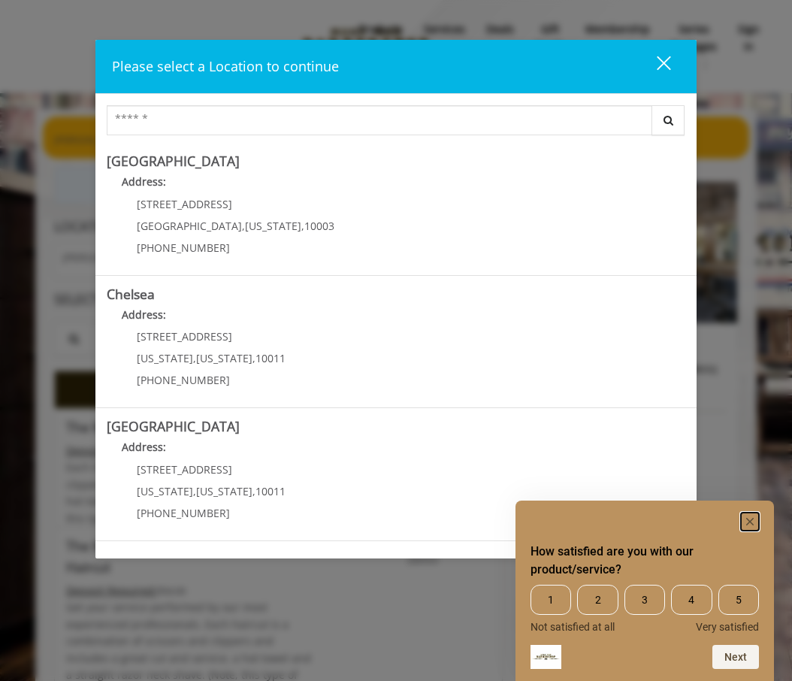
click at [750, 524] on rect "Hide survey" at bounding box center [750, 521] width 18 height 18
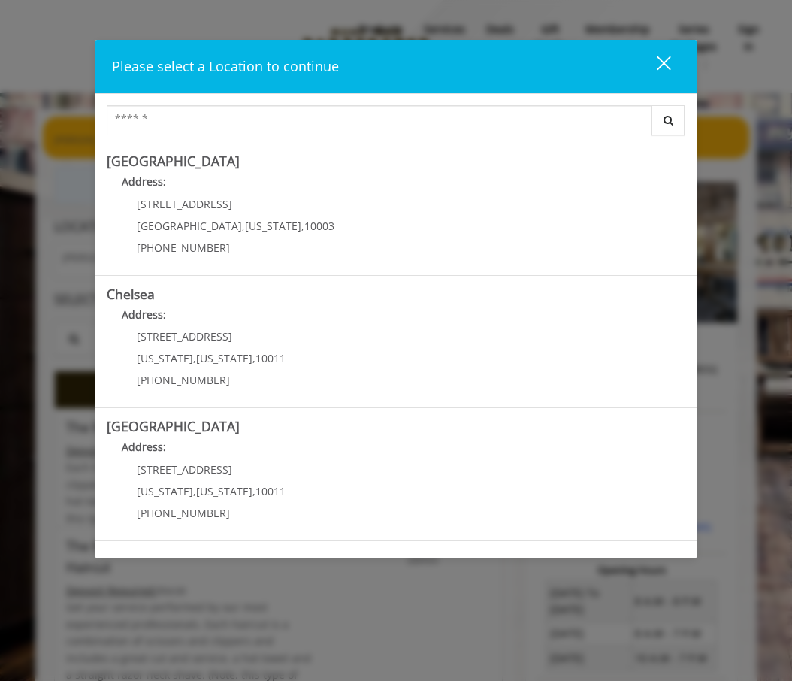
click at [672, 60] on button "close" at bounding box center [654, 66] width 51 height 31
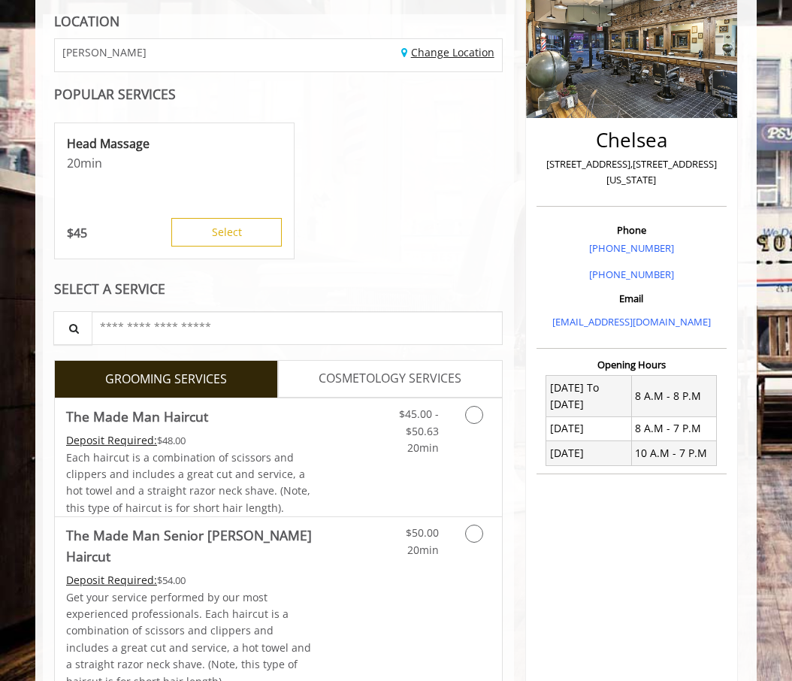
scroll to position [211, 0]
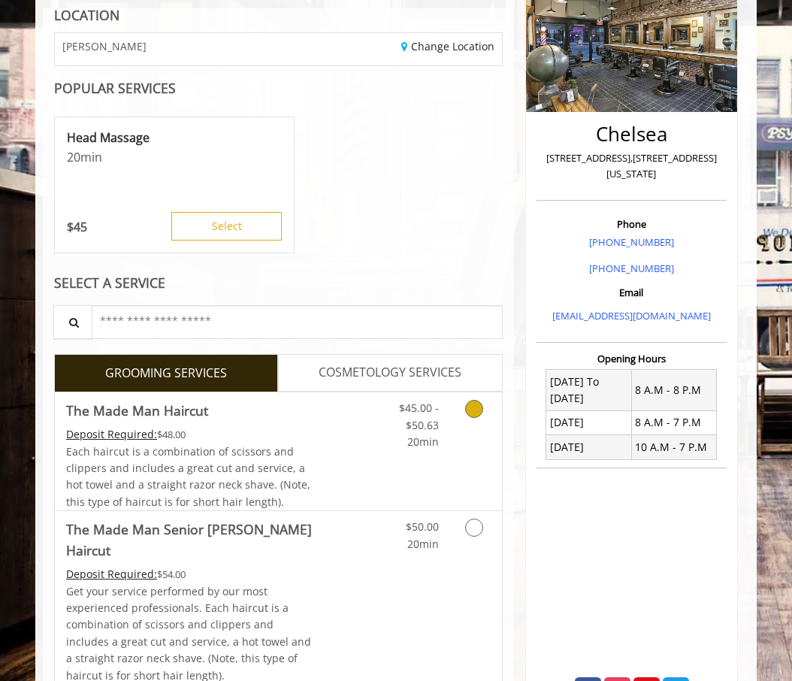
click at [321, 463] on link "Discounted Price" at bounding box center [353, 451] width 74 height 118
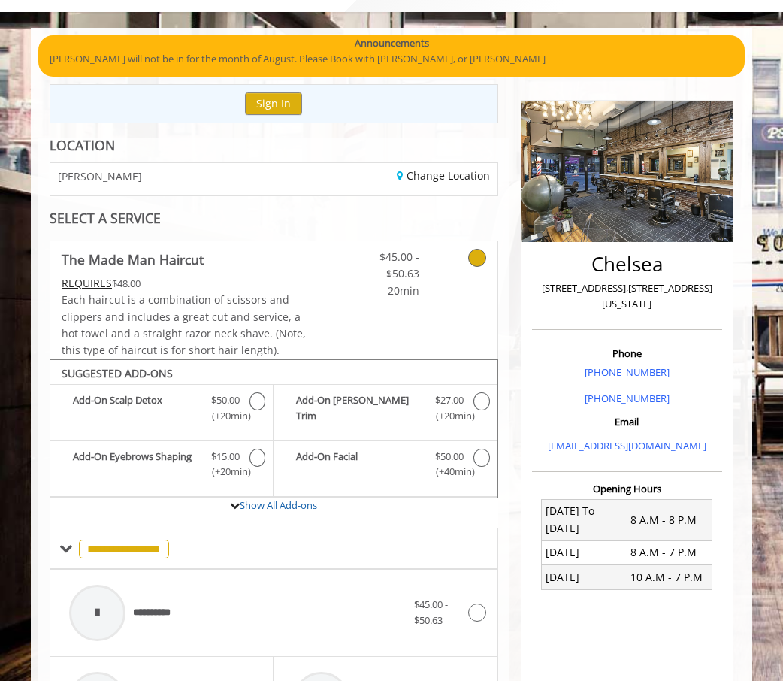
scroll to position [0, 0]
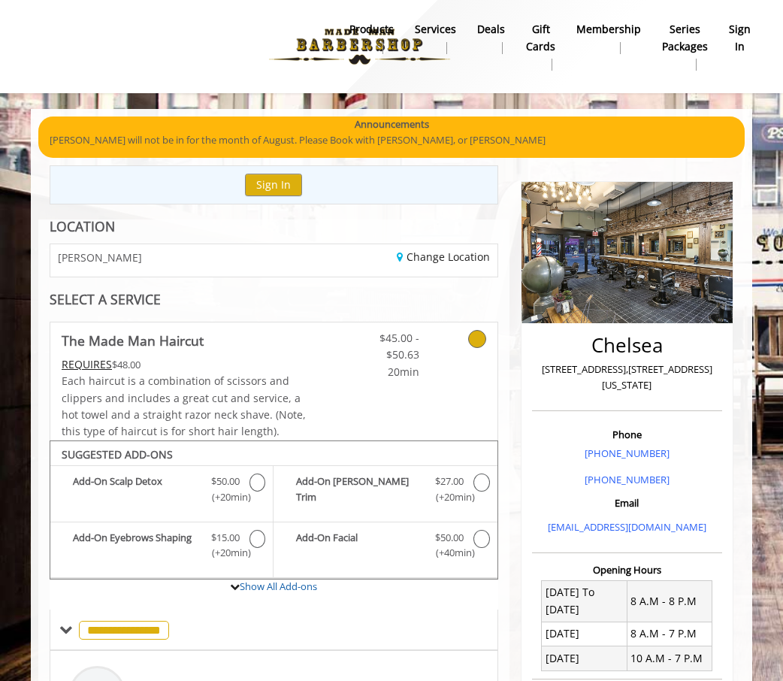
click at [330, 259] on div "Change Location" at bounding box center [390, 260] width 234 height 32
click at [441, 254] on link "Change Location" at bounding box center [443, 256] width 93 height 14
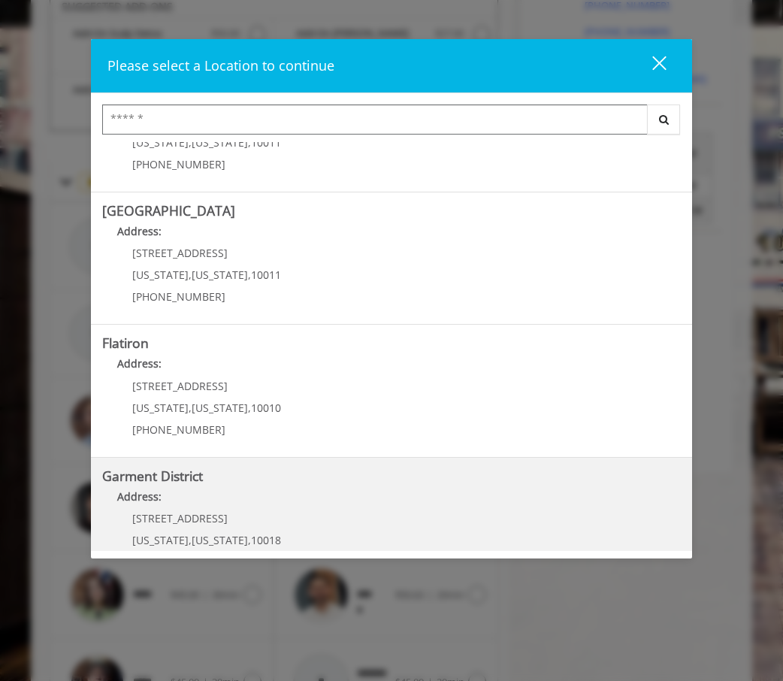
scroll to position [213, 0]
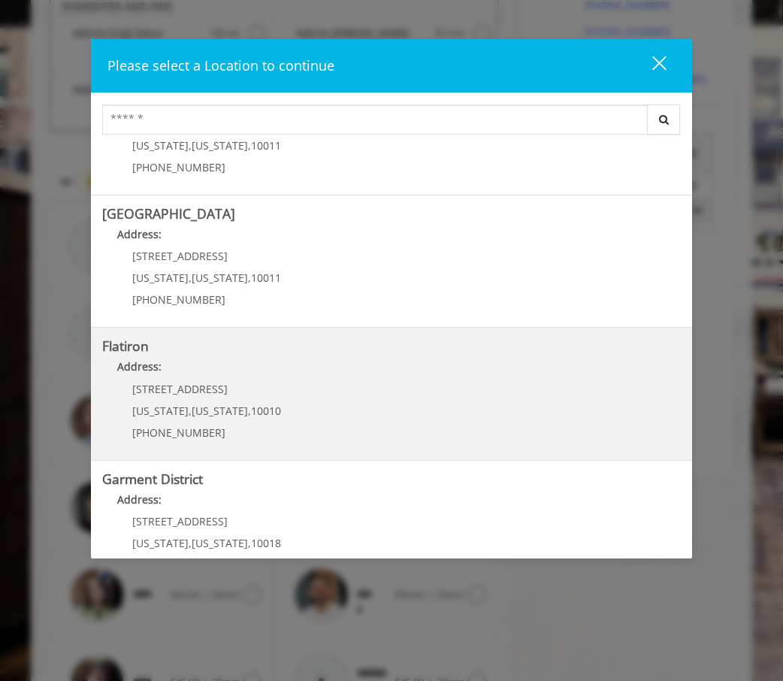
click at [135, 360] on b "Address:" at bounding box center [139, 366] width 44 height 14
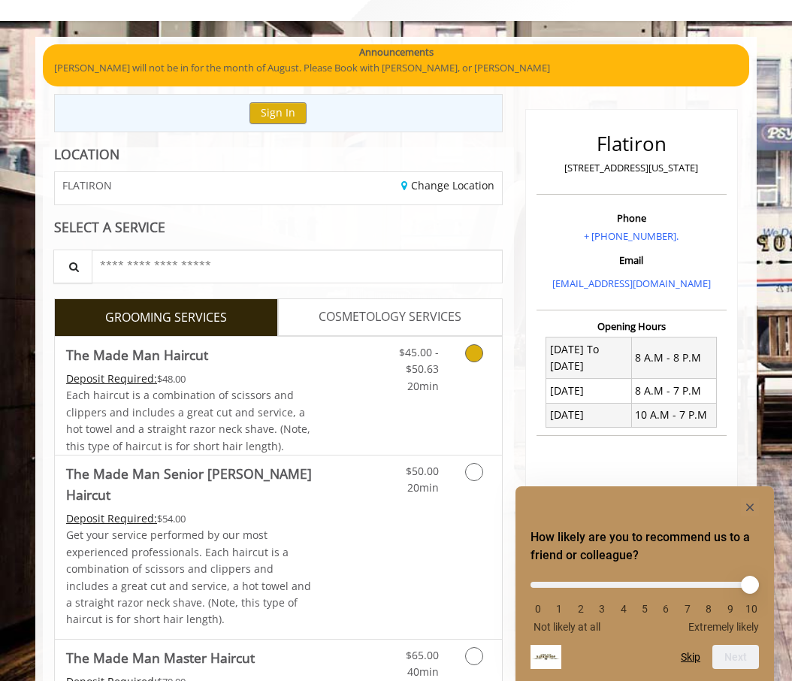
scroll to position [117, 0]
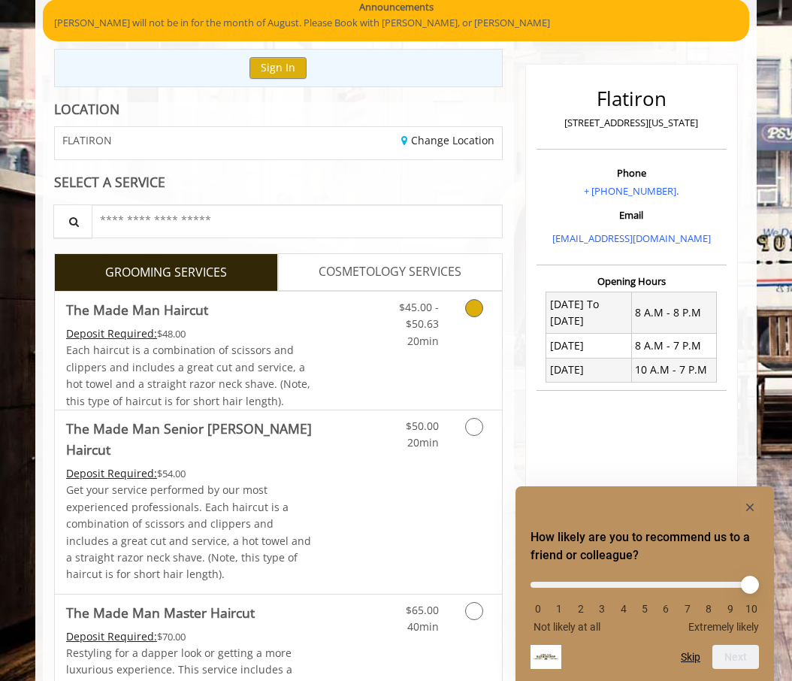
click at [280, 340] on div "Deposit Required: $48.00" at bounding box center [190, 333] width 249 height 17
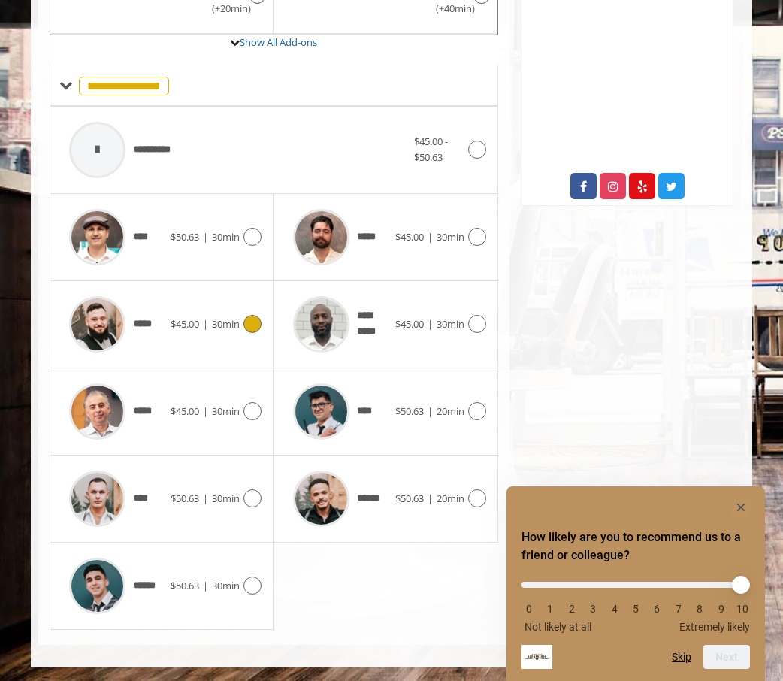
scroll to position [545, 0]
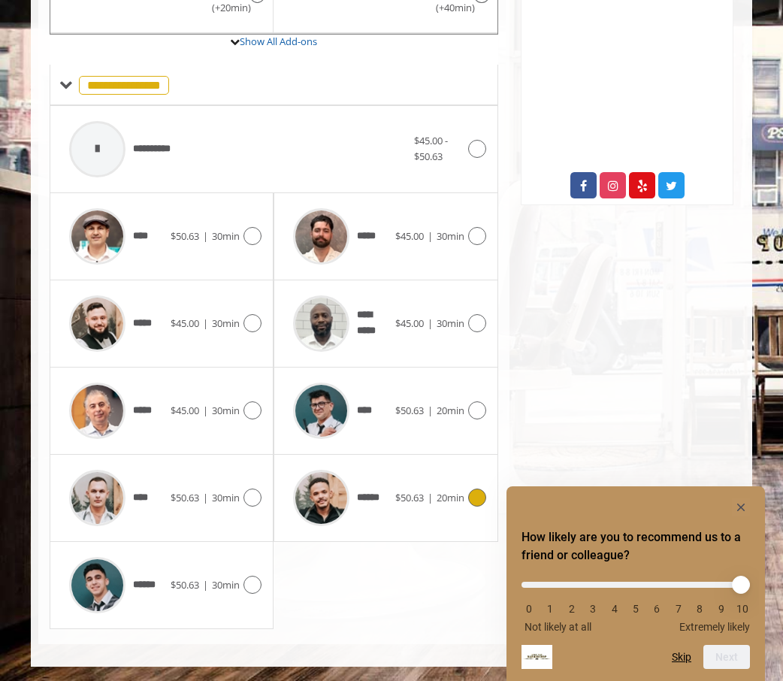
click at [334, 510] on img at bounding box center [321, 498] width 56 height 56
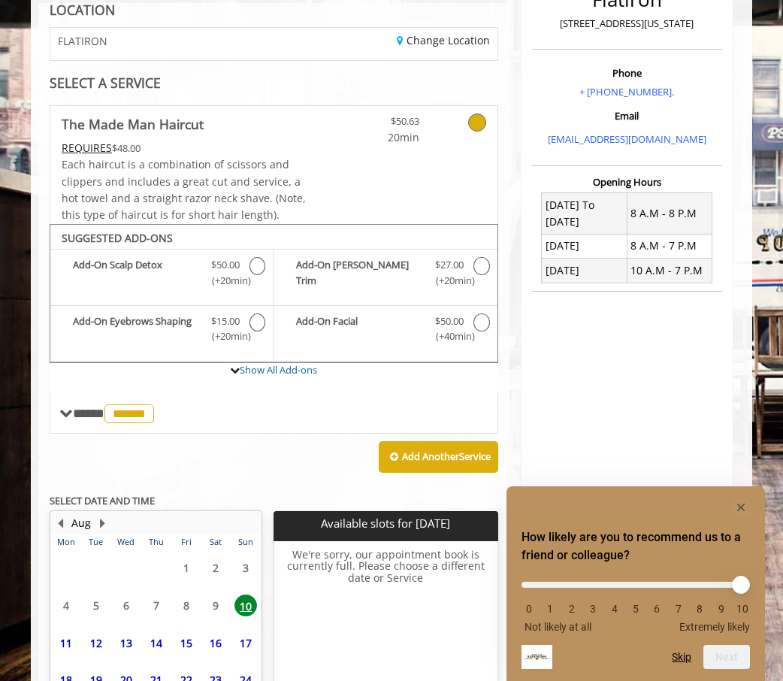
scroll to position [354, 0]
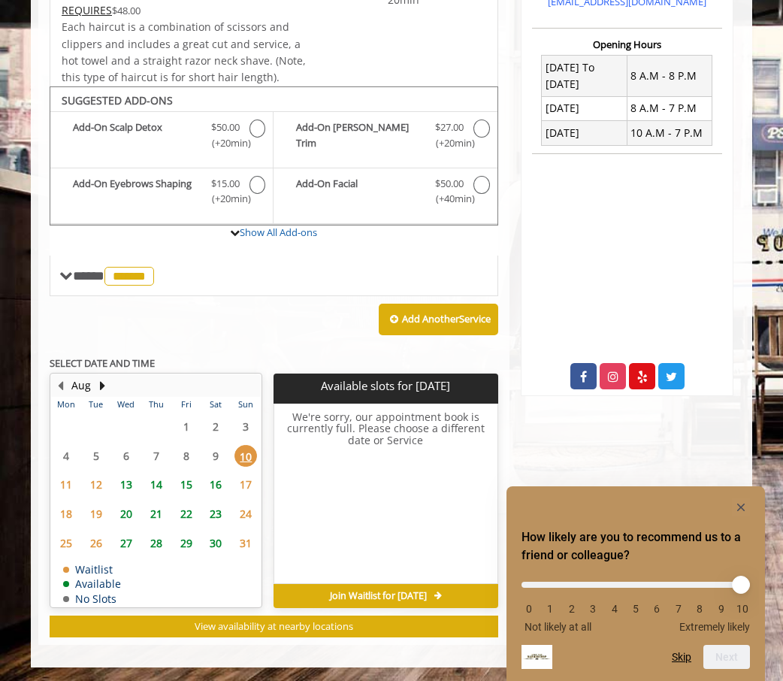
click at [125, 486] on span "13" at bounding box center [126, 484] width 23 height 22
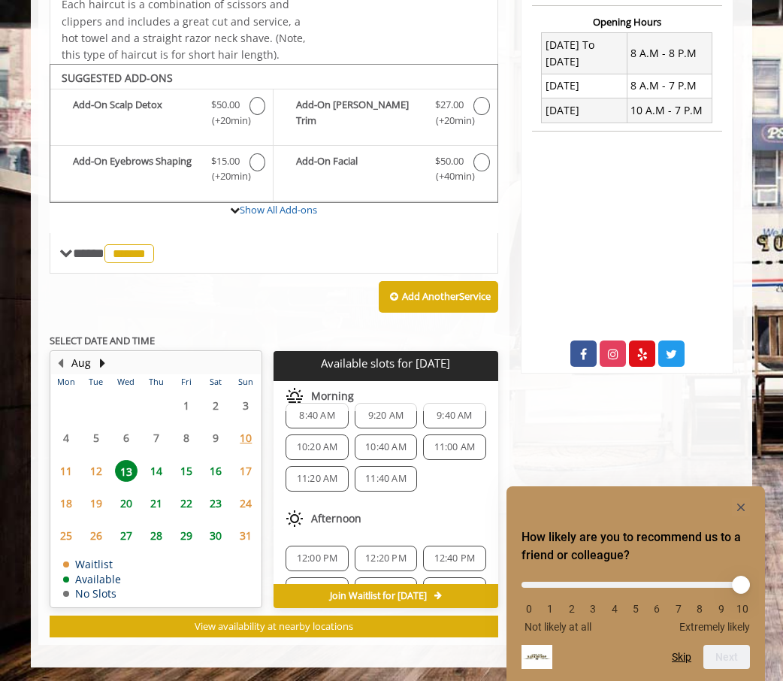
scroll to position [0, 0]
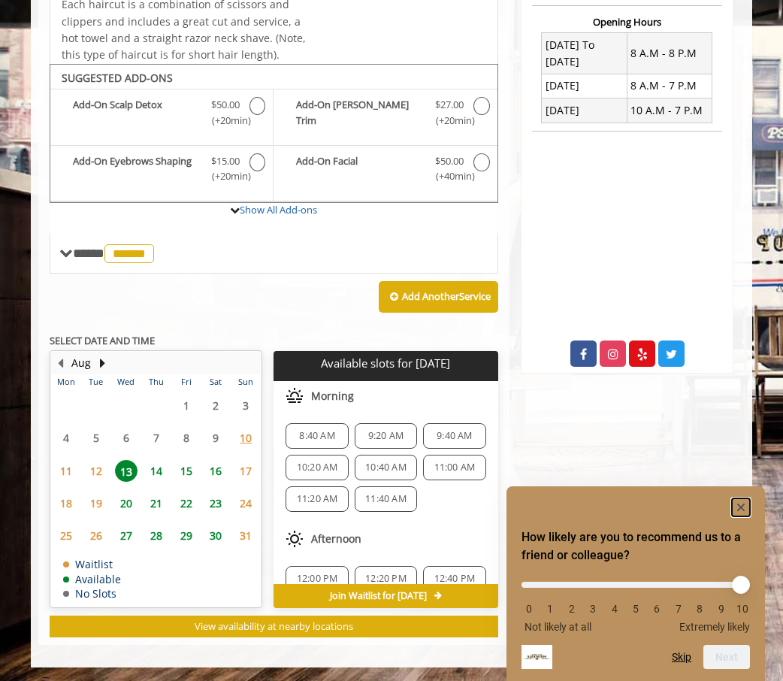
click at [745, 506] on rect "Hide survey" at bounding box center [741, 507] width 18 height 18
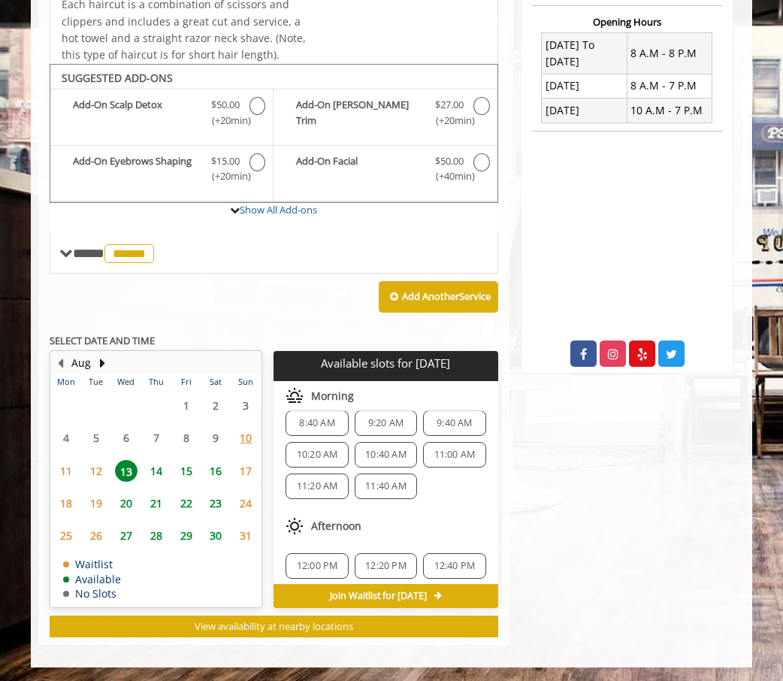
scroll to position [14, 0]
click at [98, 471] on span "12" at bounding box center [96, 471] width 23 height 22
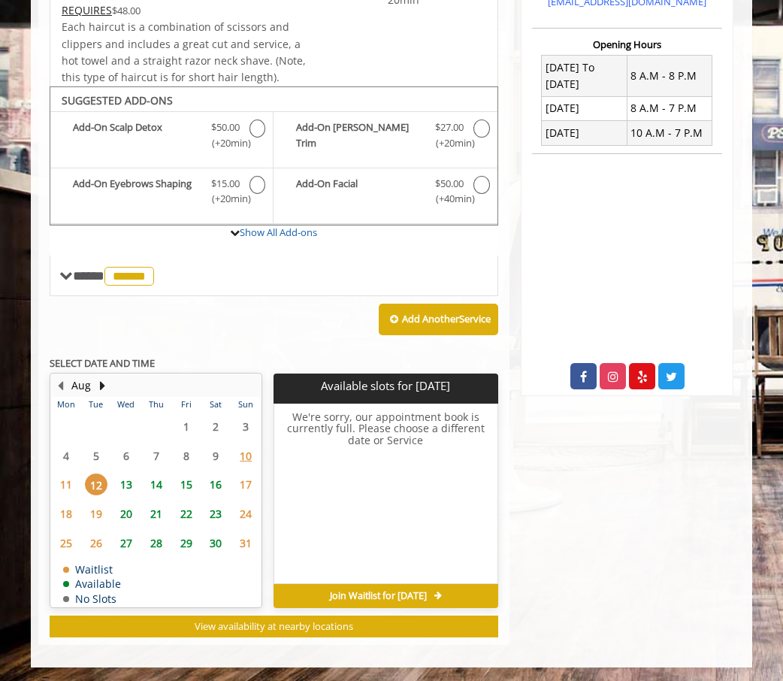
click at [129, 488] on span "13" at bounding box center [126, 484] width 23 height 22
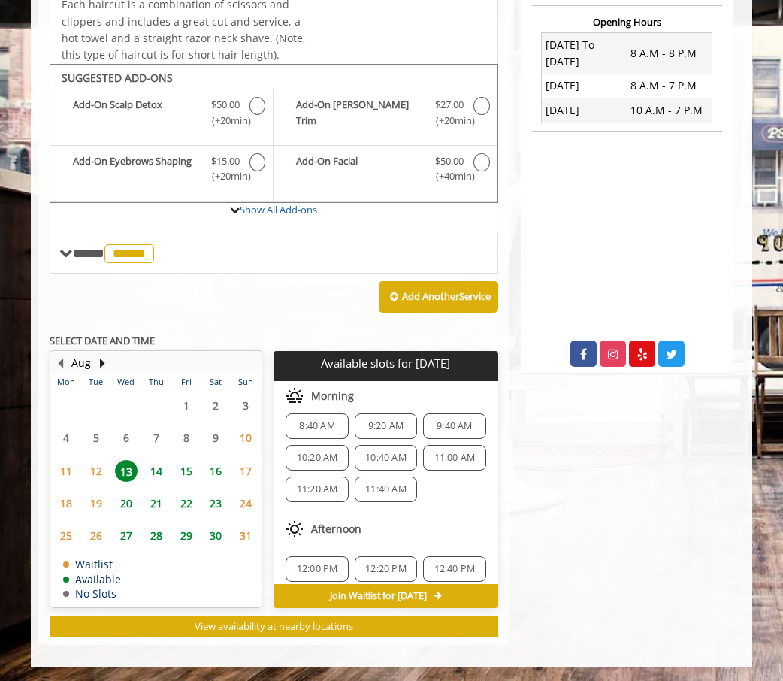
scroll to position [1, 0]
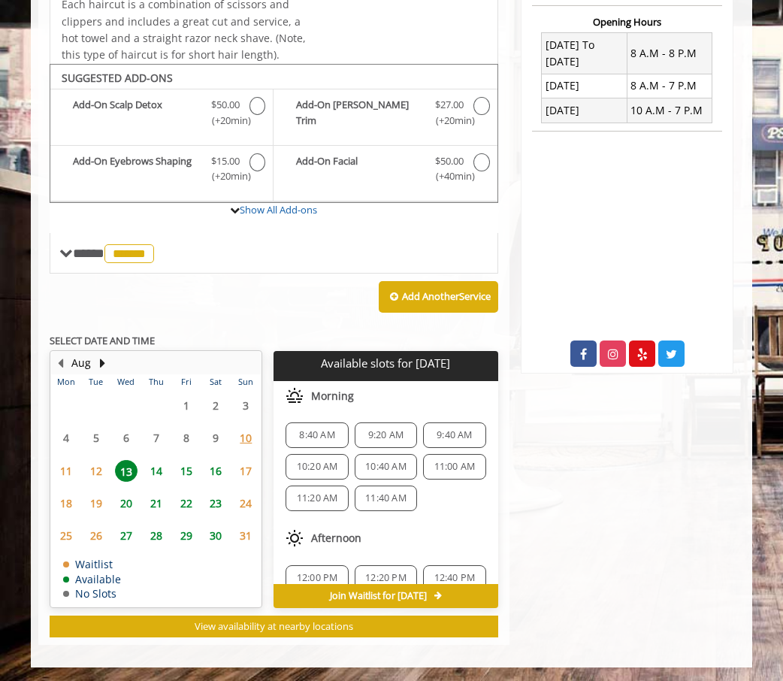
click at [449, 464] on span "11:00 AM" at bounding box center [454, 467] width 41 height 12
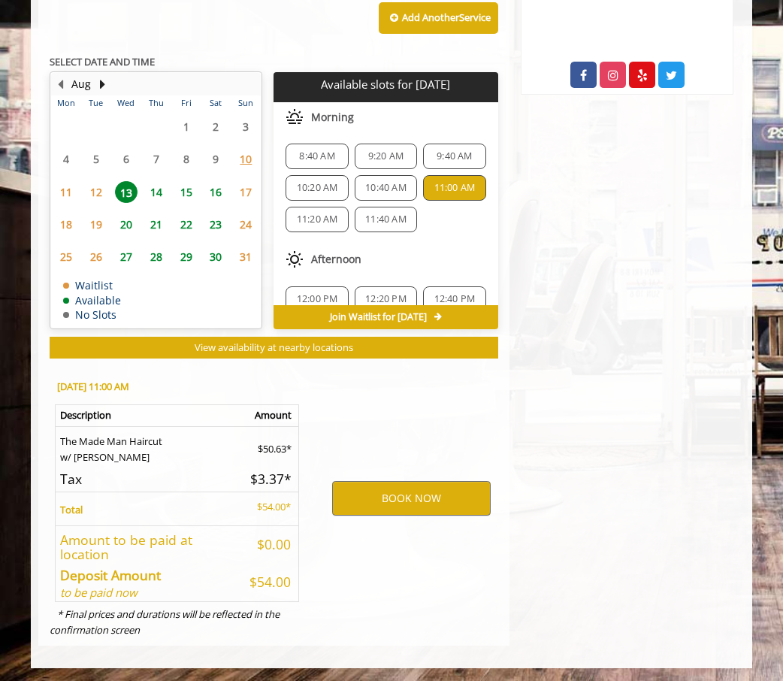
scroll to position [657, 0]
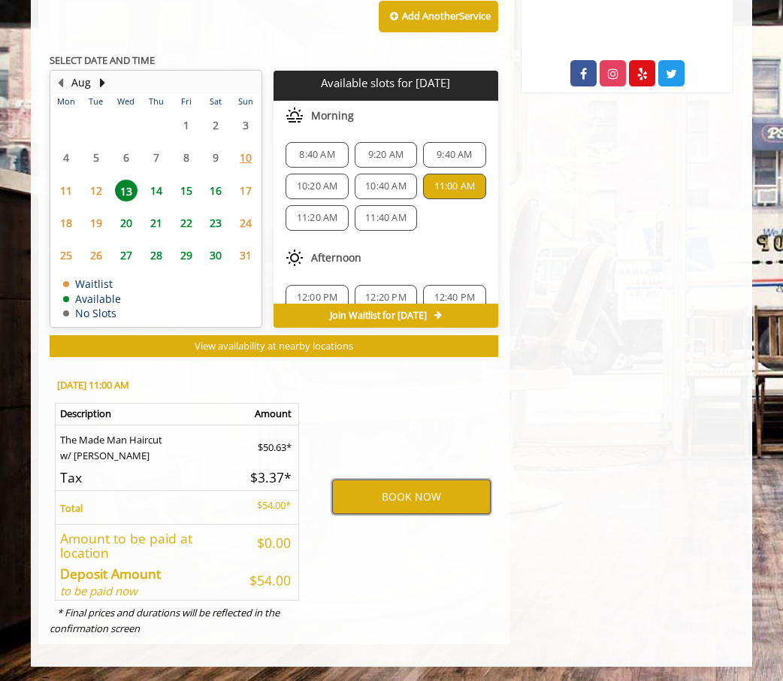
click at [425, 498] on button "BOOK NOW" at bounding box center [411, 496] width 159 height 35
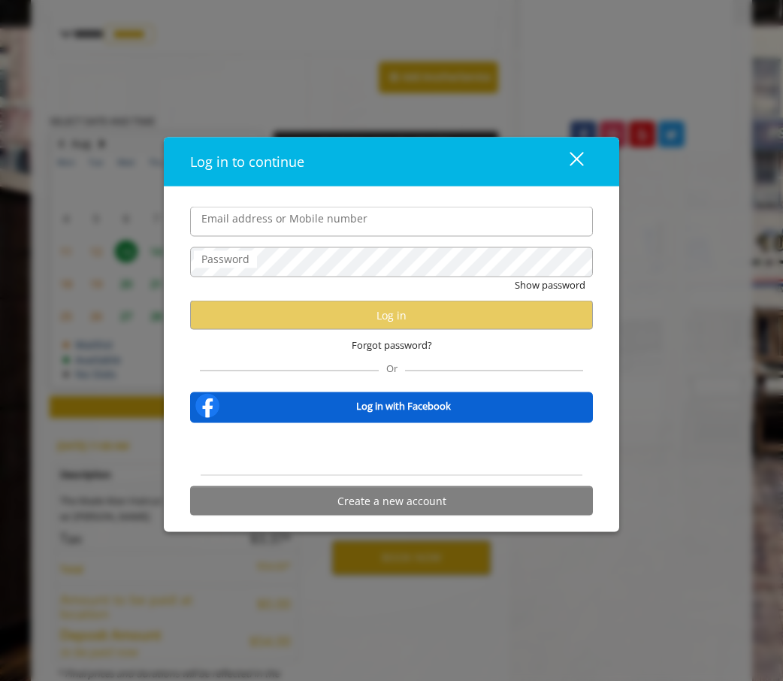
scroll to position [569, 0]
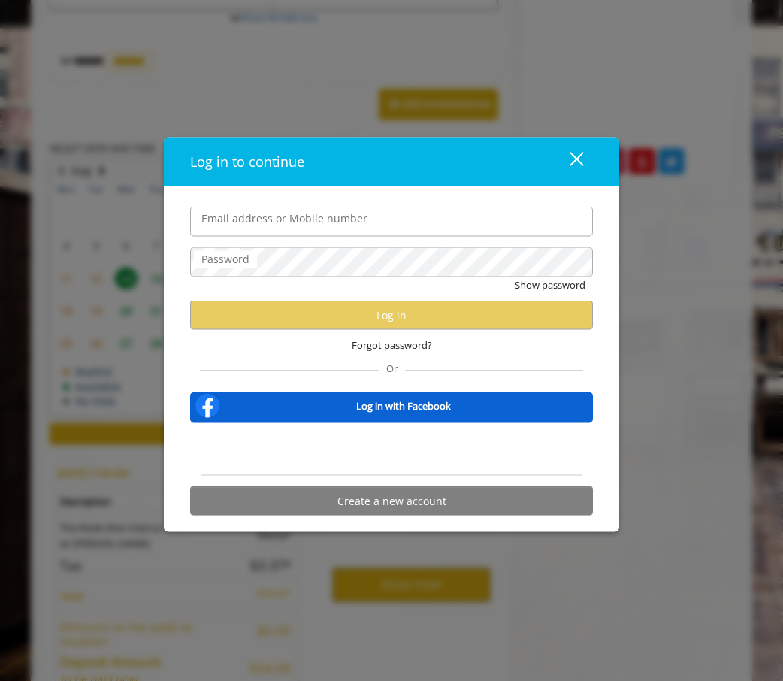
click at [579, 162] on div "close dialog" at bounding box center [577, 159] width 14 height 14
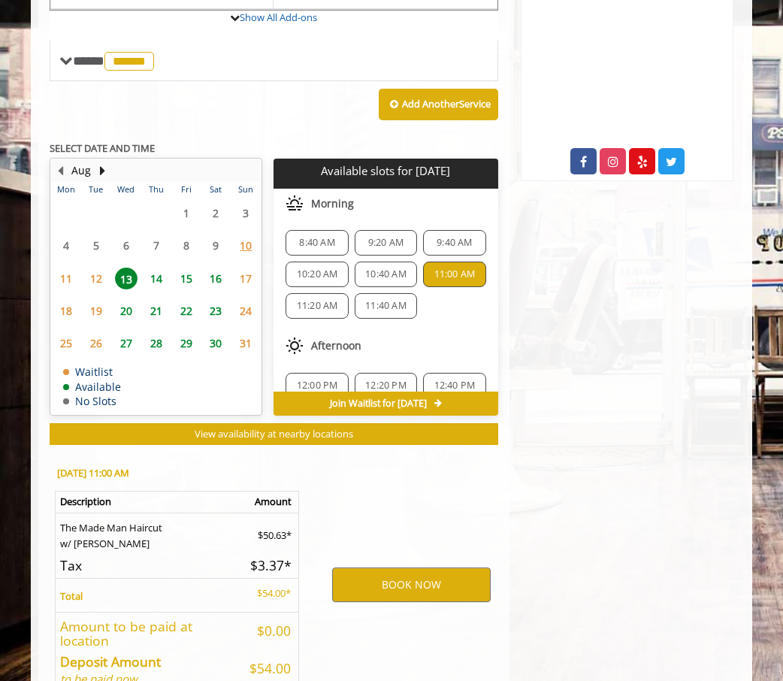
scroll to position [0, 0]
